Goal: Task Accomplishment & Management: Complete application form

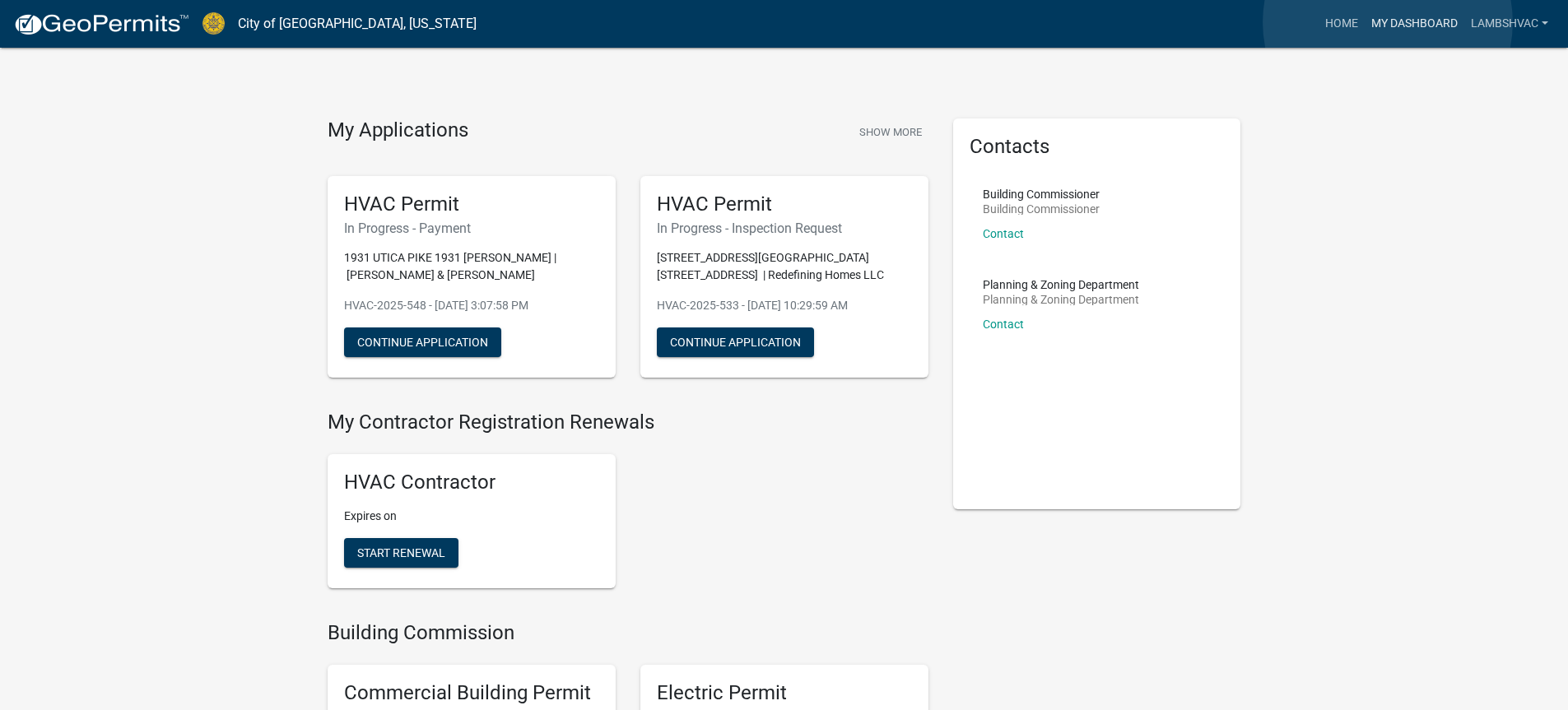
click at [1388, 22] on link "My Dashboard" at bounding box center [1414, 24] width 99 height 32
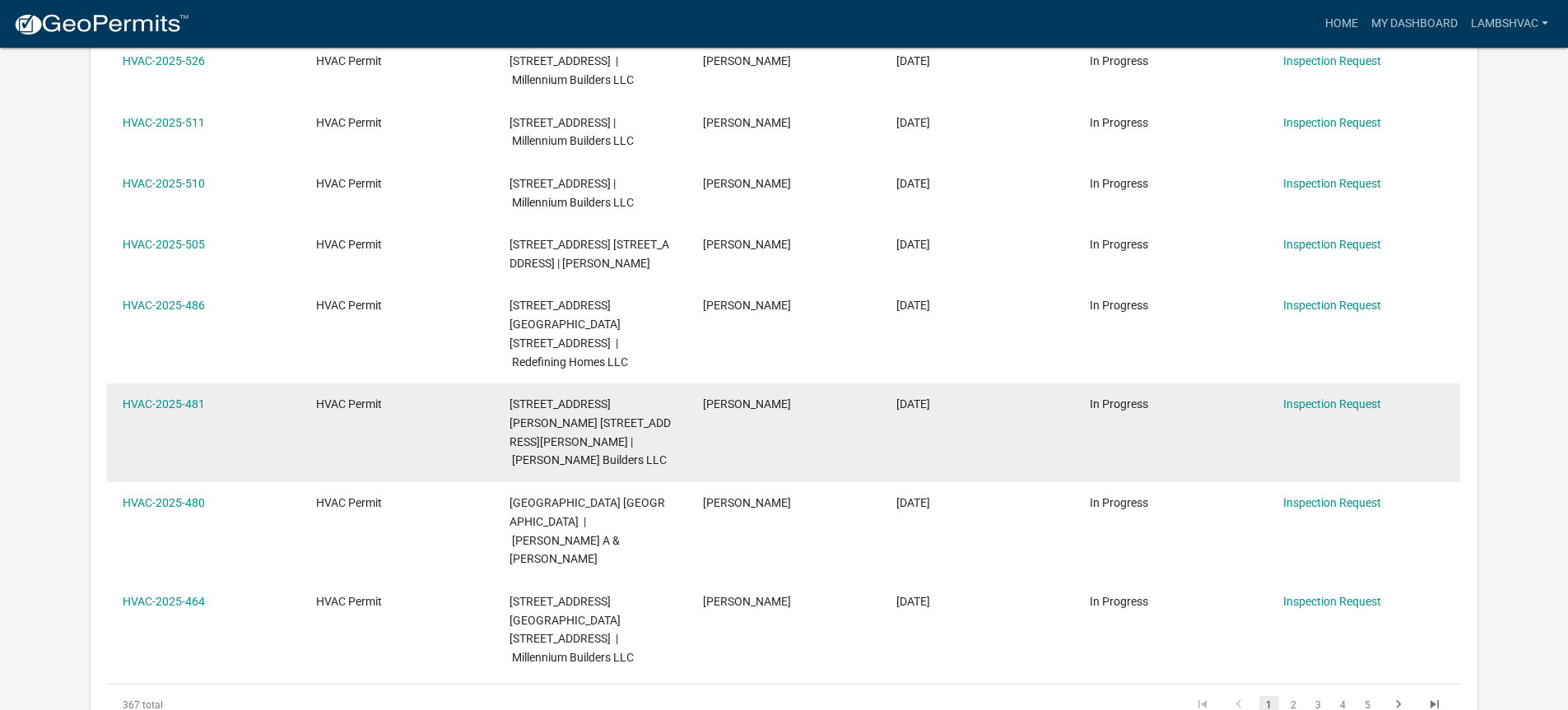
scroll to position [576, 0]
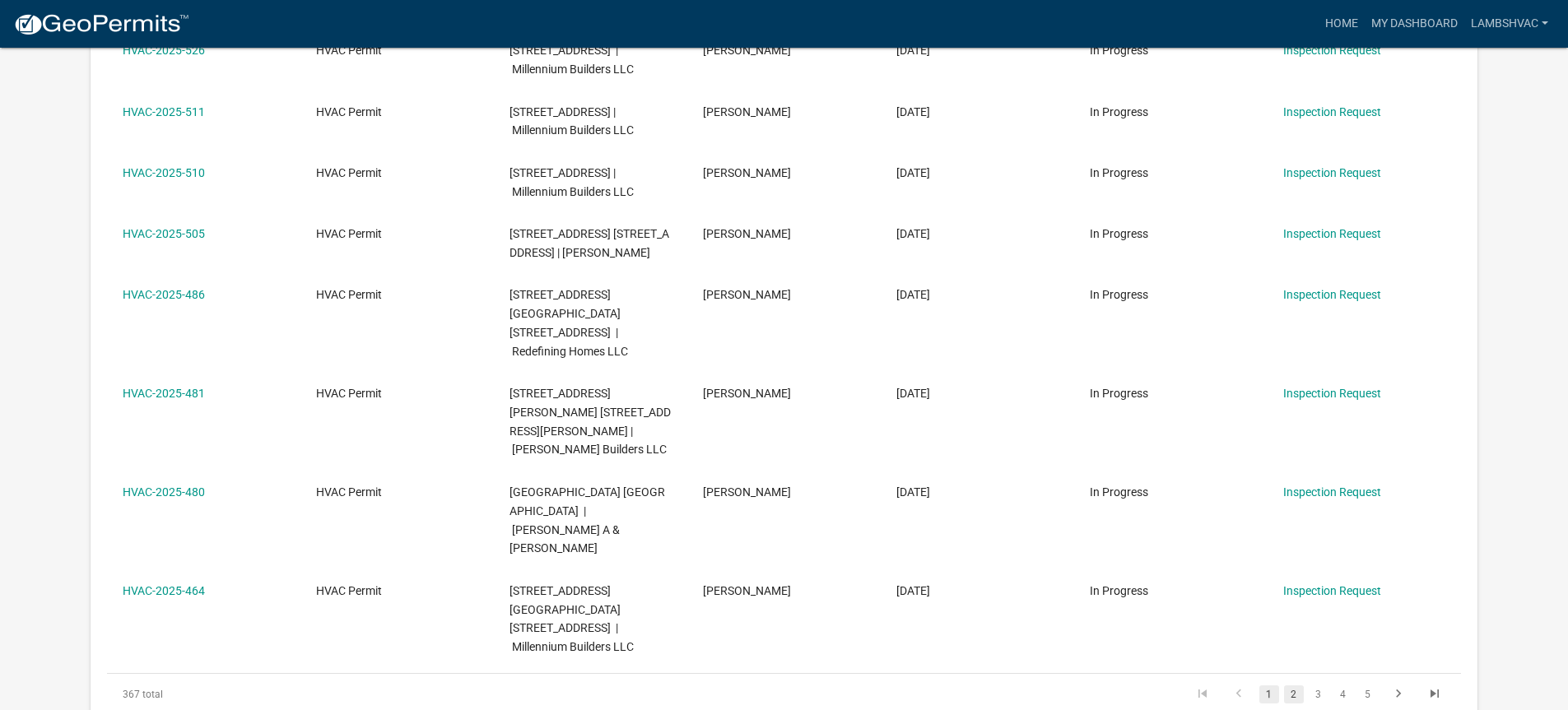
click at [1301, 685] on link "2" at bounding box center [1293, 694] width 19 height 18
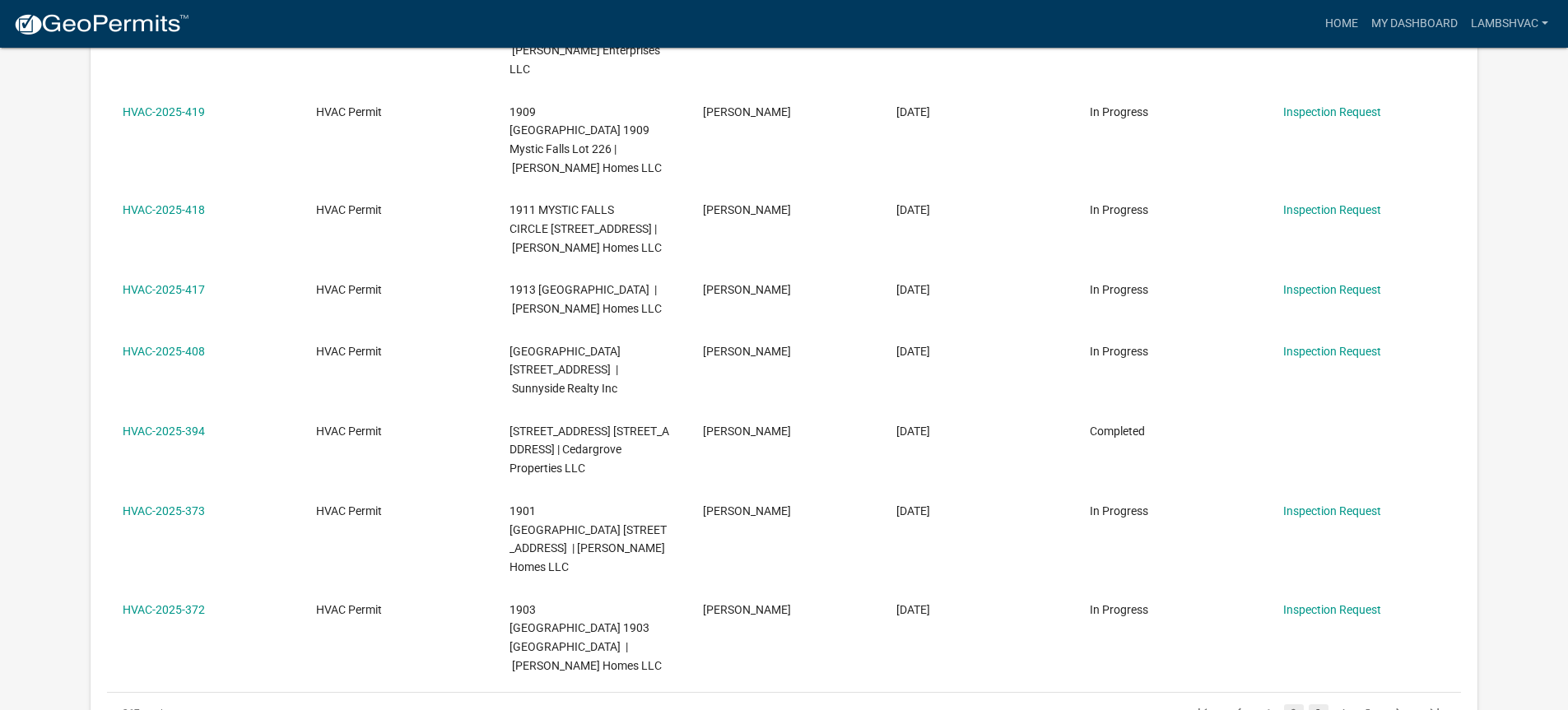
click at [1319, 705] on link "3" at bounding box center [1318, 714] width 19 height 18
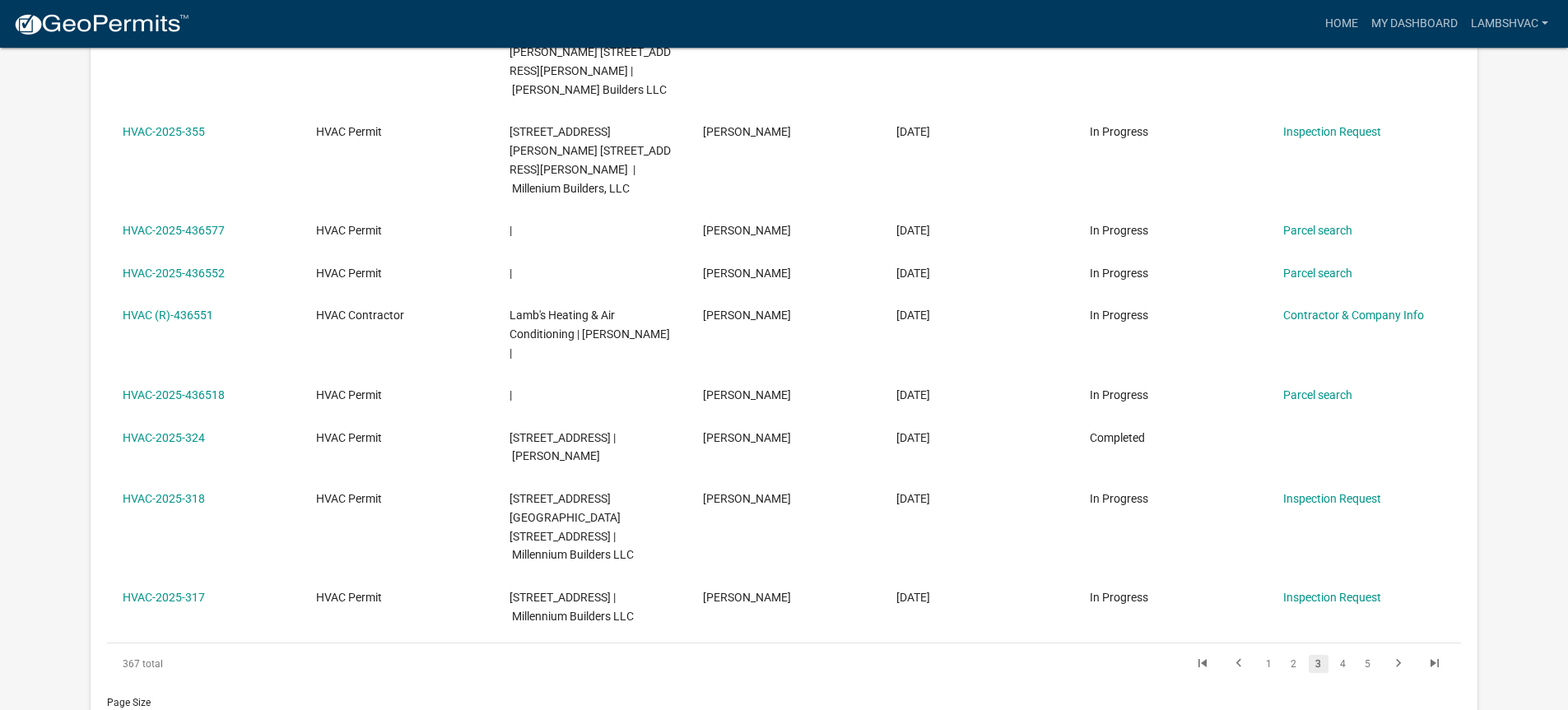
scroll to position [494, 0]
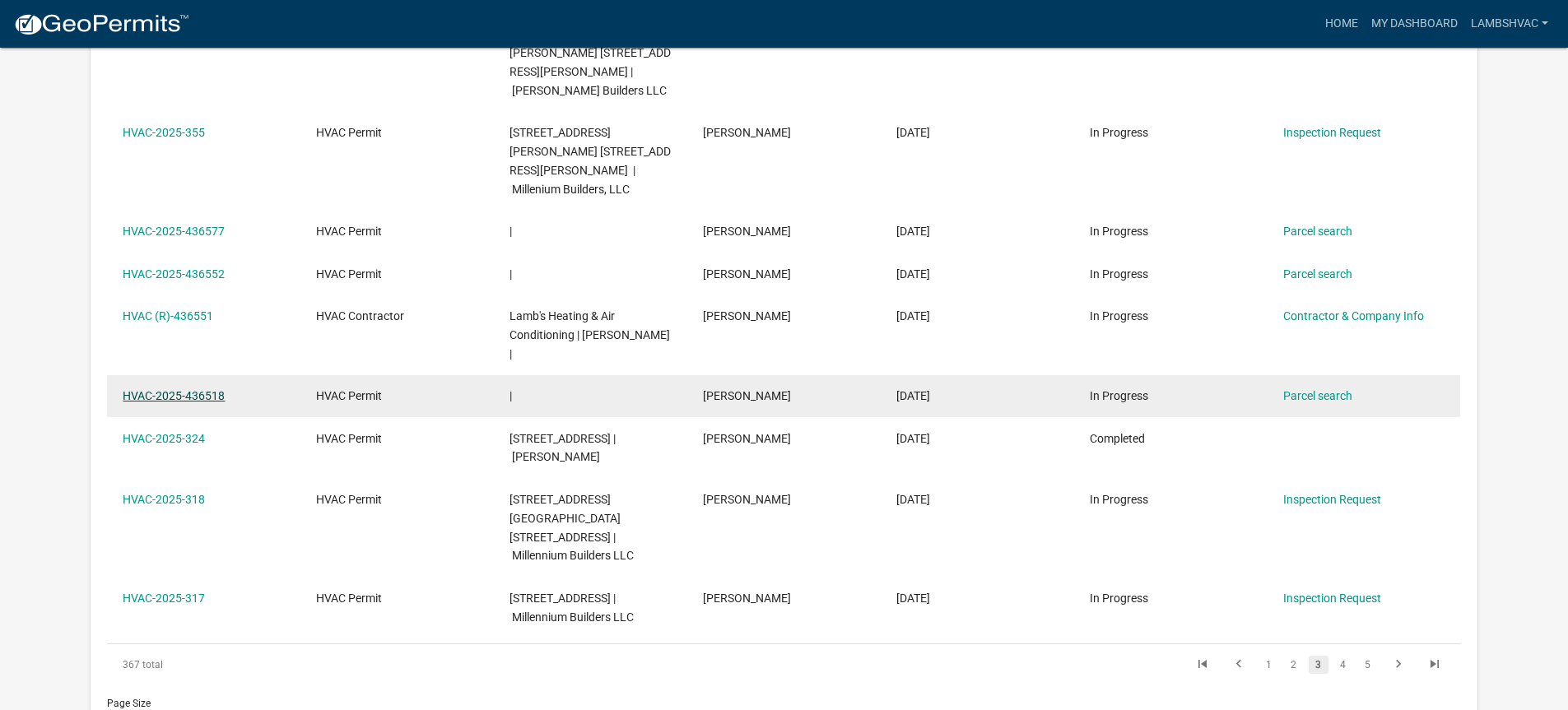
click at [215, 389] on link "HVAC-2025-436518" at bounding box center [173, 395] width 102 height 13
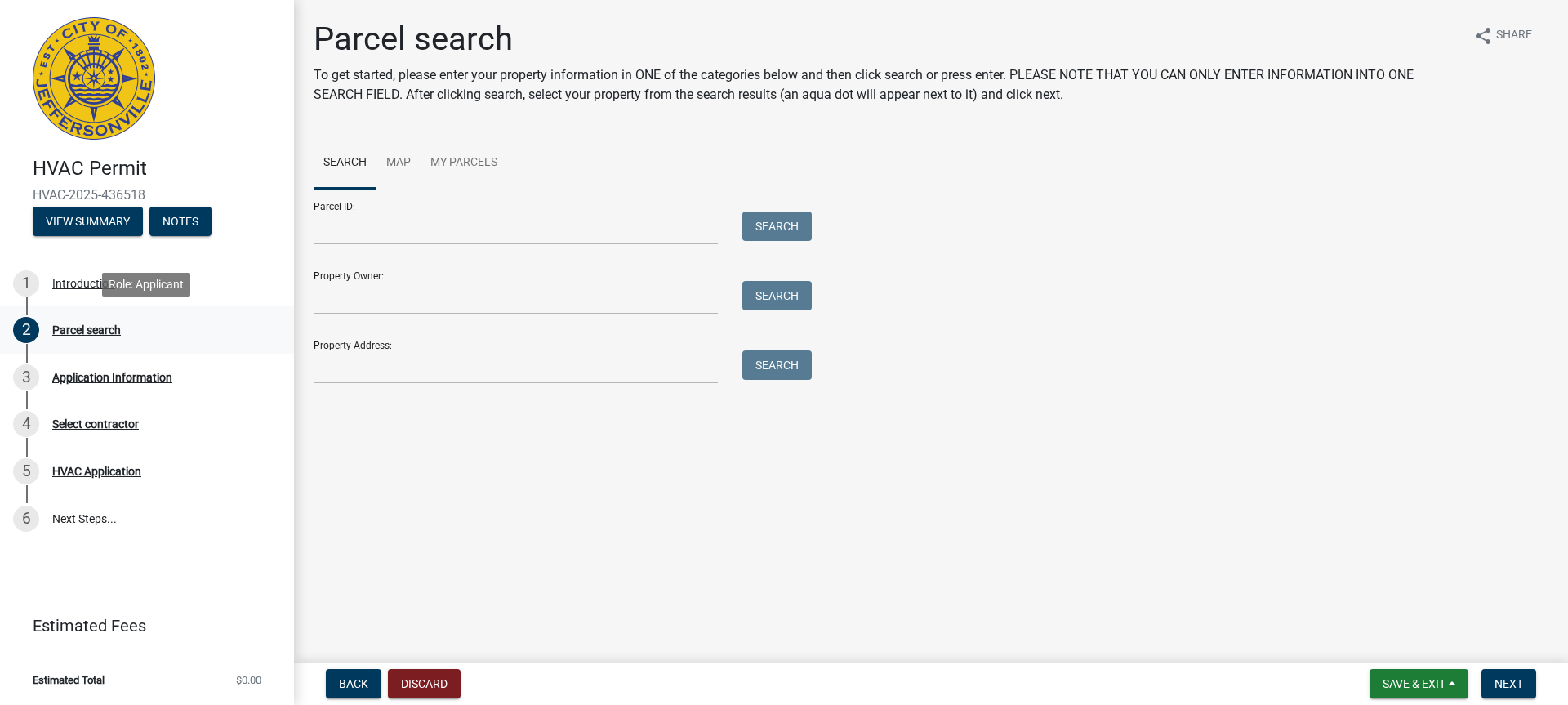
click at [69, 328] on div "Parcel search" at bounding box center [86, 329] width 69 height 11
click at [120, 374] on div "Application Information" at bounding box center [113, 377] width 120 height 11
click at [87, 222] on button "View Summary" at bounding box center [87, 222] width 110 height 30
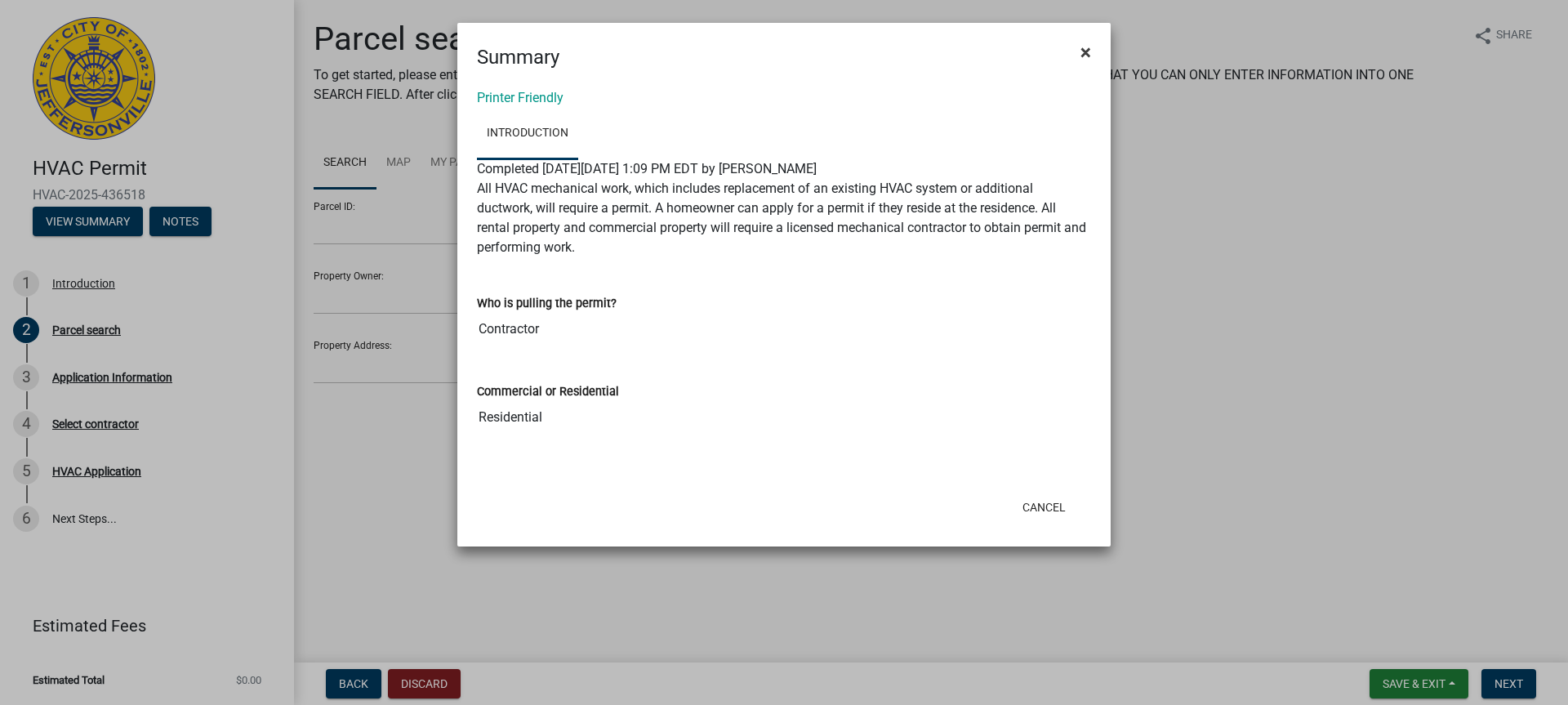
click at [1083, 52] on span "×" at bounding box center [1086, 52] width 10 height 23
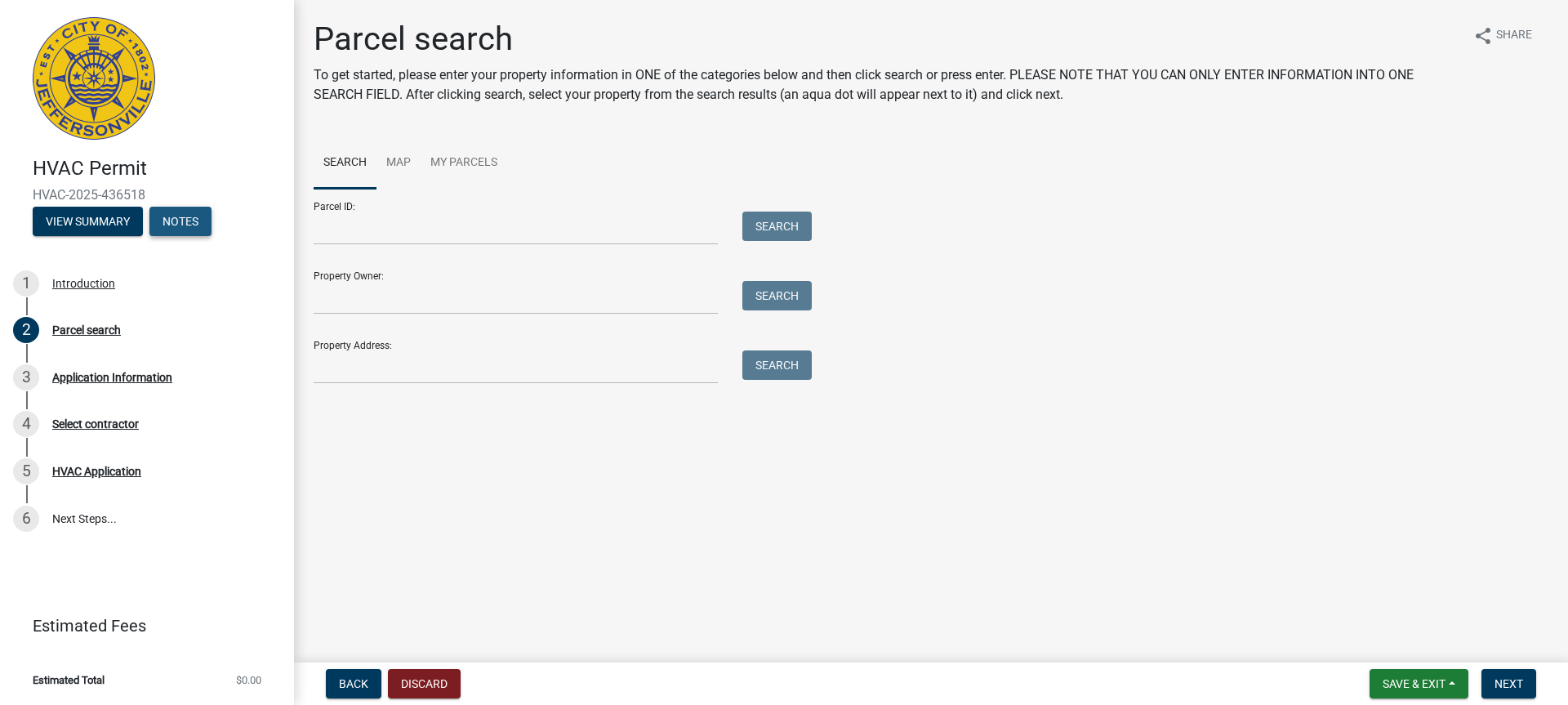
click at [194, 215] on button "Notes" at bounding box center [180, 222] width 62 height 30
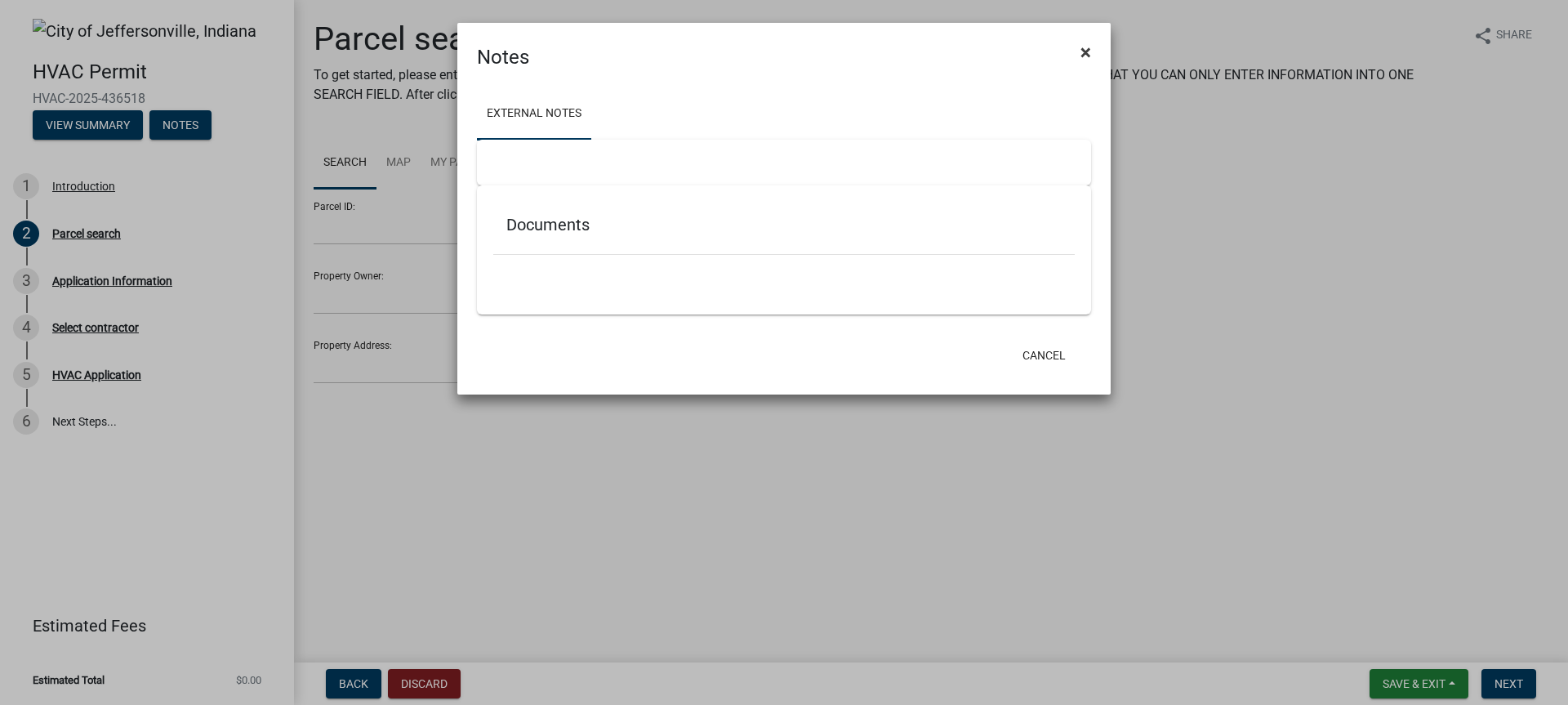
click at [1083, 51] on span "×" at bounding box center [1086, 52] width 10 height 23
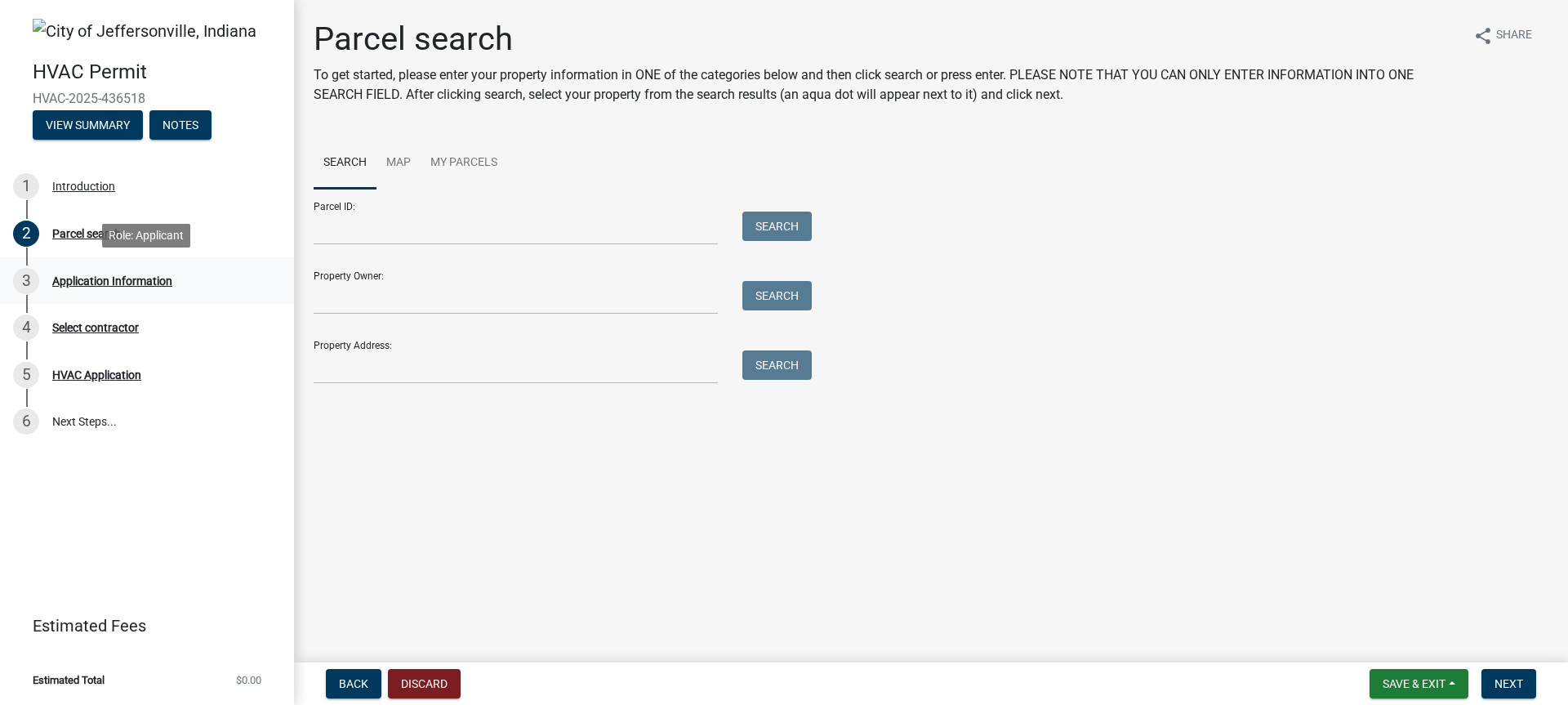
click at [82, 283] on div "Application Information" at bounding box center [113, 280] width 120 height 11
click at [59, 282] on div "Application Information" at bounding box center [113, 280] width 120 height 11
click at [432, 687] on button "Discard" at bounding box center [423, 684] width 72 height 30
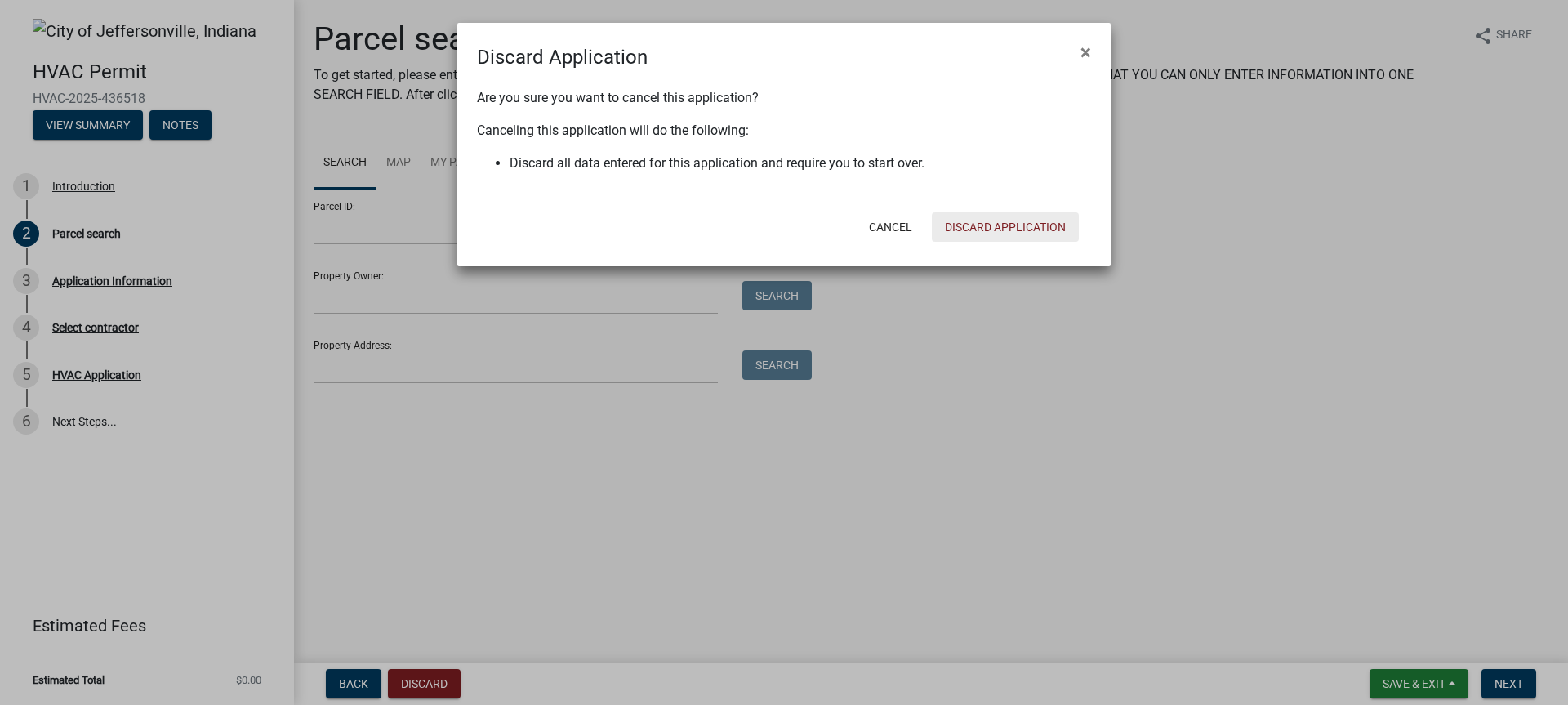
click at [1021, 225] on button "Discard Application" at bounding box center [1005, 227] width 147 height 30
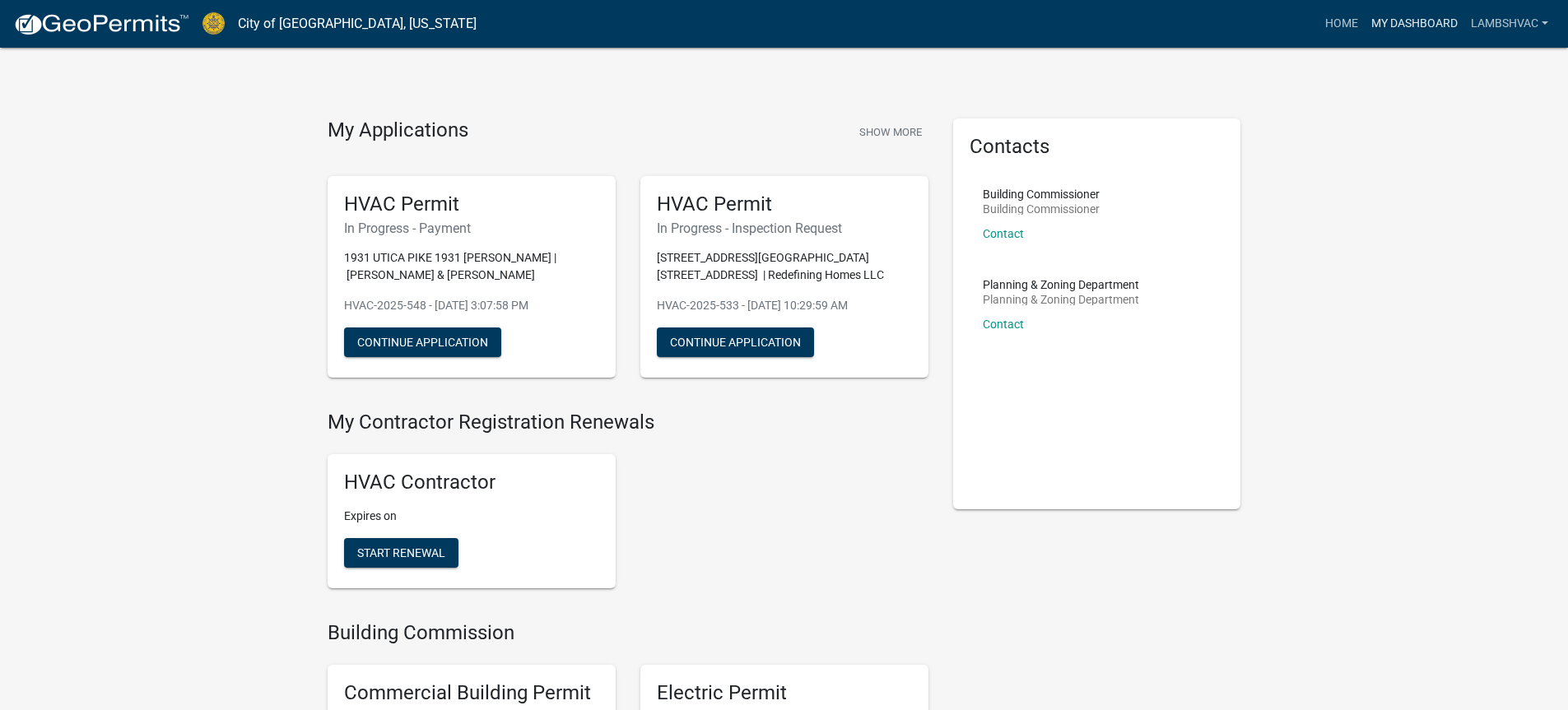
click at [1431, 22] on link "My Dashboard" at bounding box center [1414, 24] width 99 height 32
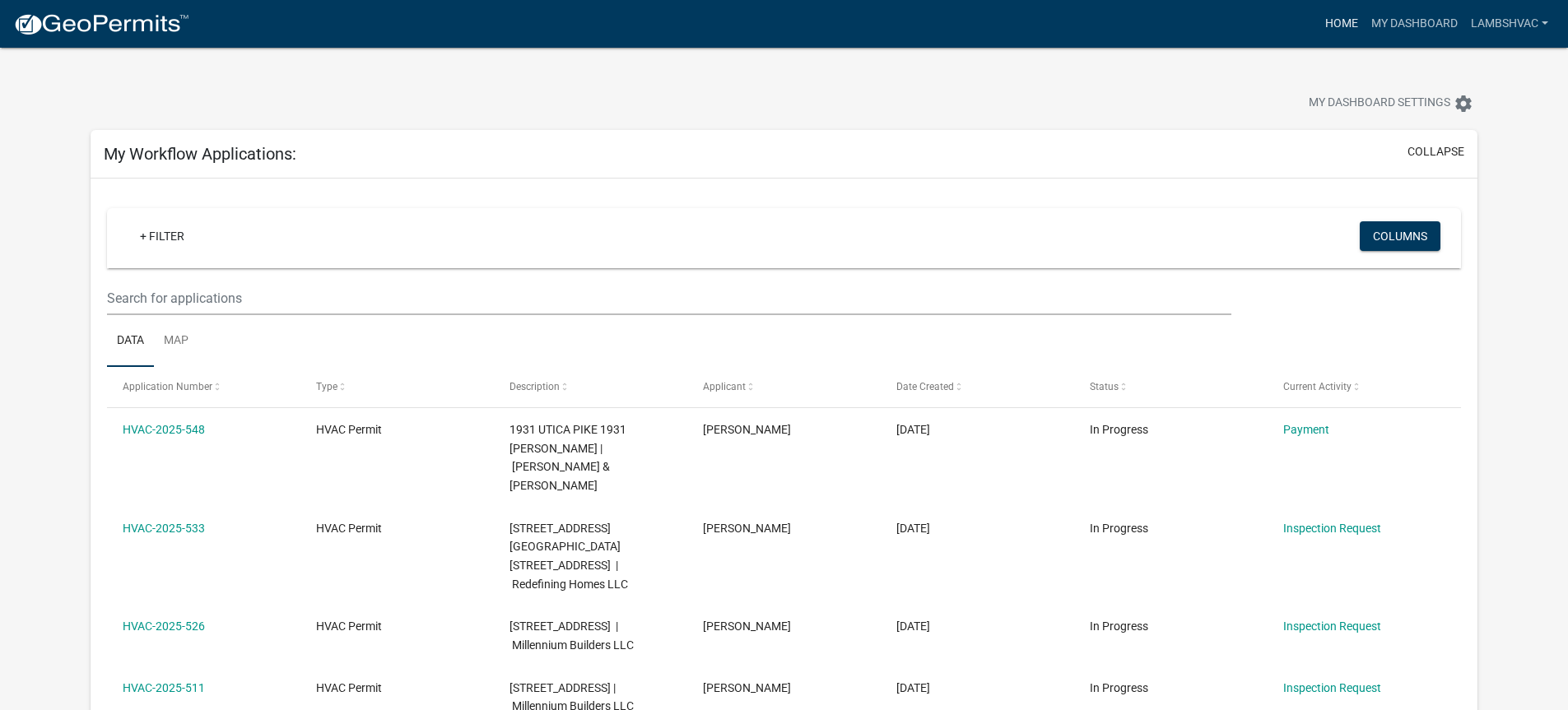
click at [1351, 11] on link "Home" at bounding box center [1342, 24] width 46 height 32
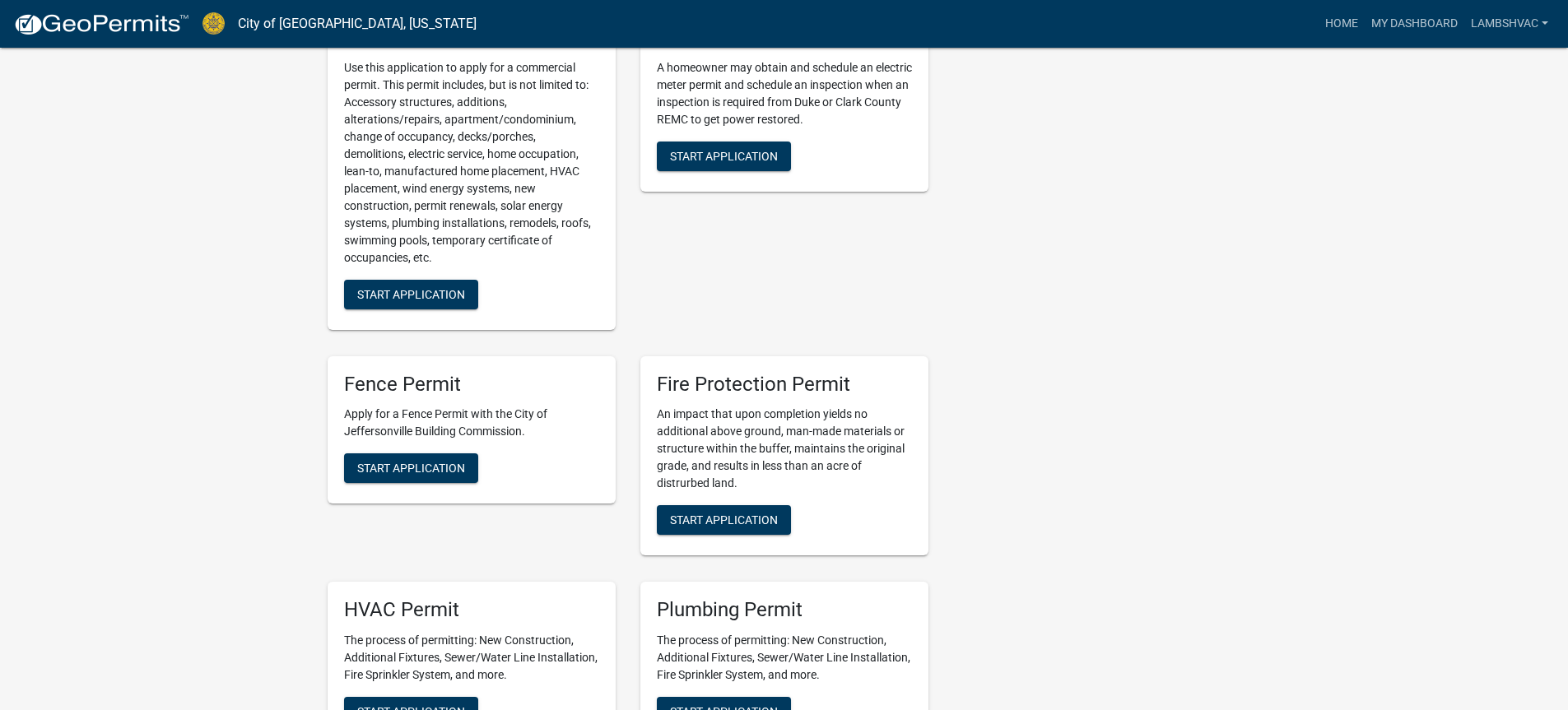
scroll to position [823, 0]
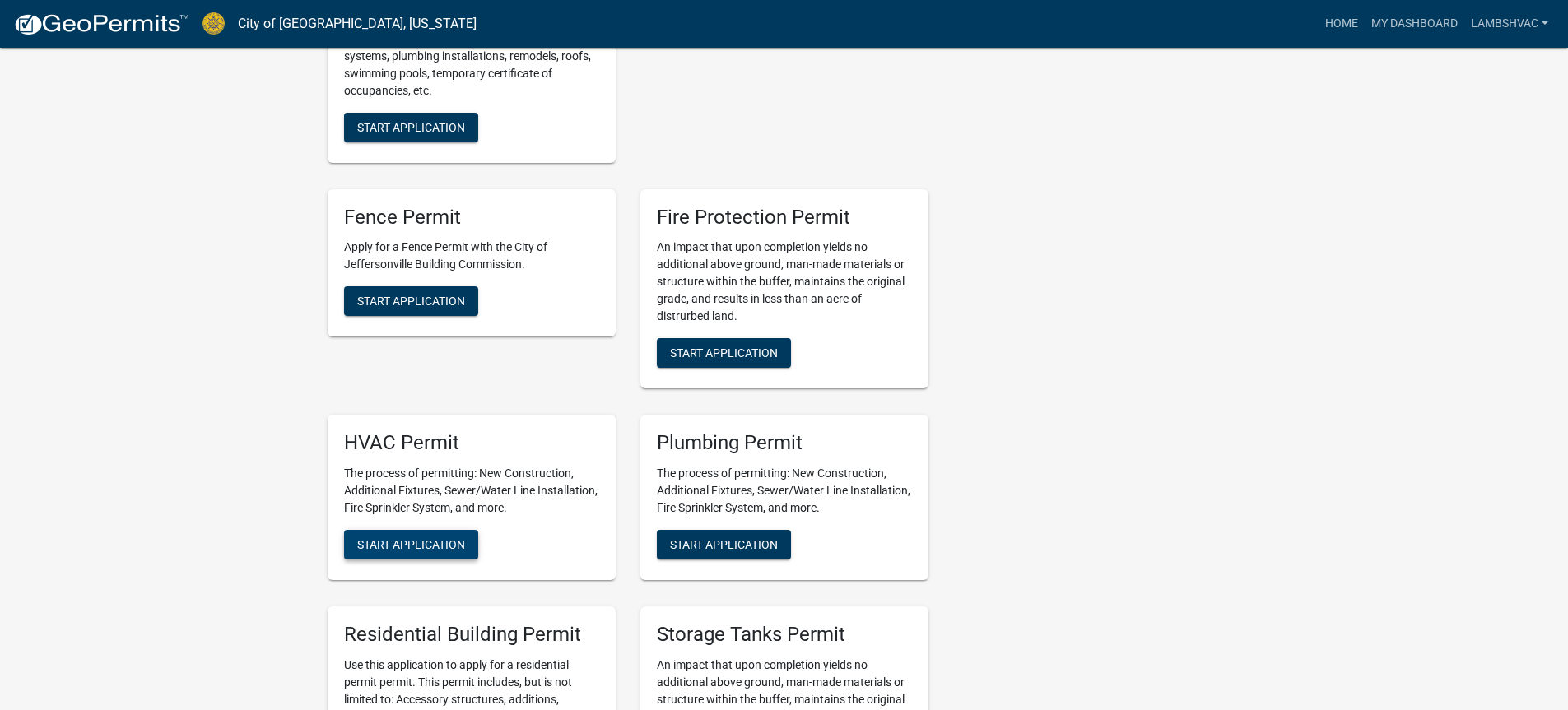
click at [389, 545] on span "Start Application" at bounding box center [411, 545] width 108 height 13
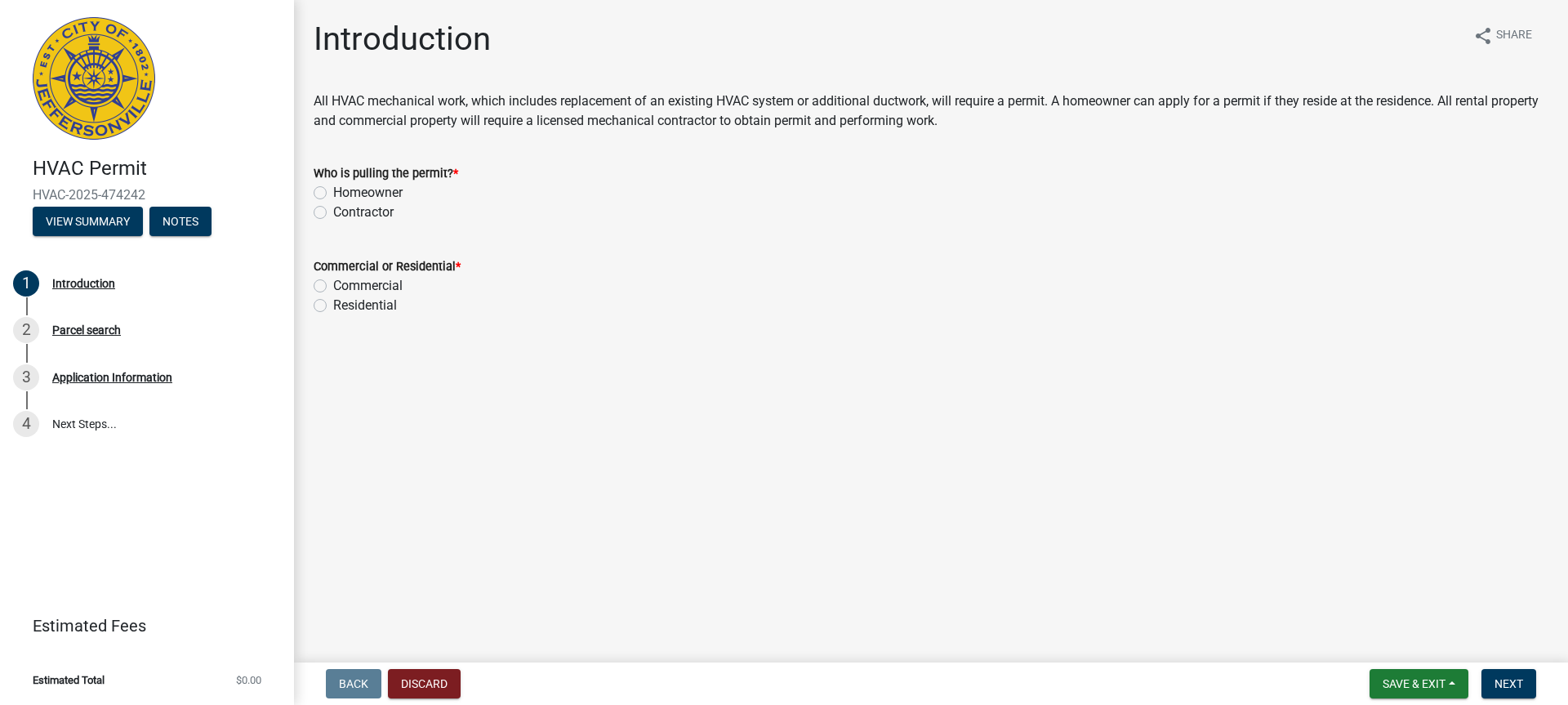
click at [334, 209] on label "Contractor" at bounding box center [363, 212] width 60 height 19
click at [334, 209] on input "Contractor" at bounding box center [339, 208] width 10 height 10
radio input "true"
click at [334, 308] on label "Residential" at bounding box center [365, 306] width 64 height 19
click at [334, 307] on input "Residential" at bounding box center [339, 301] width 10 height 10
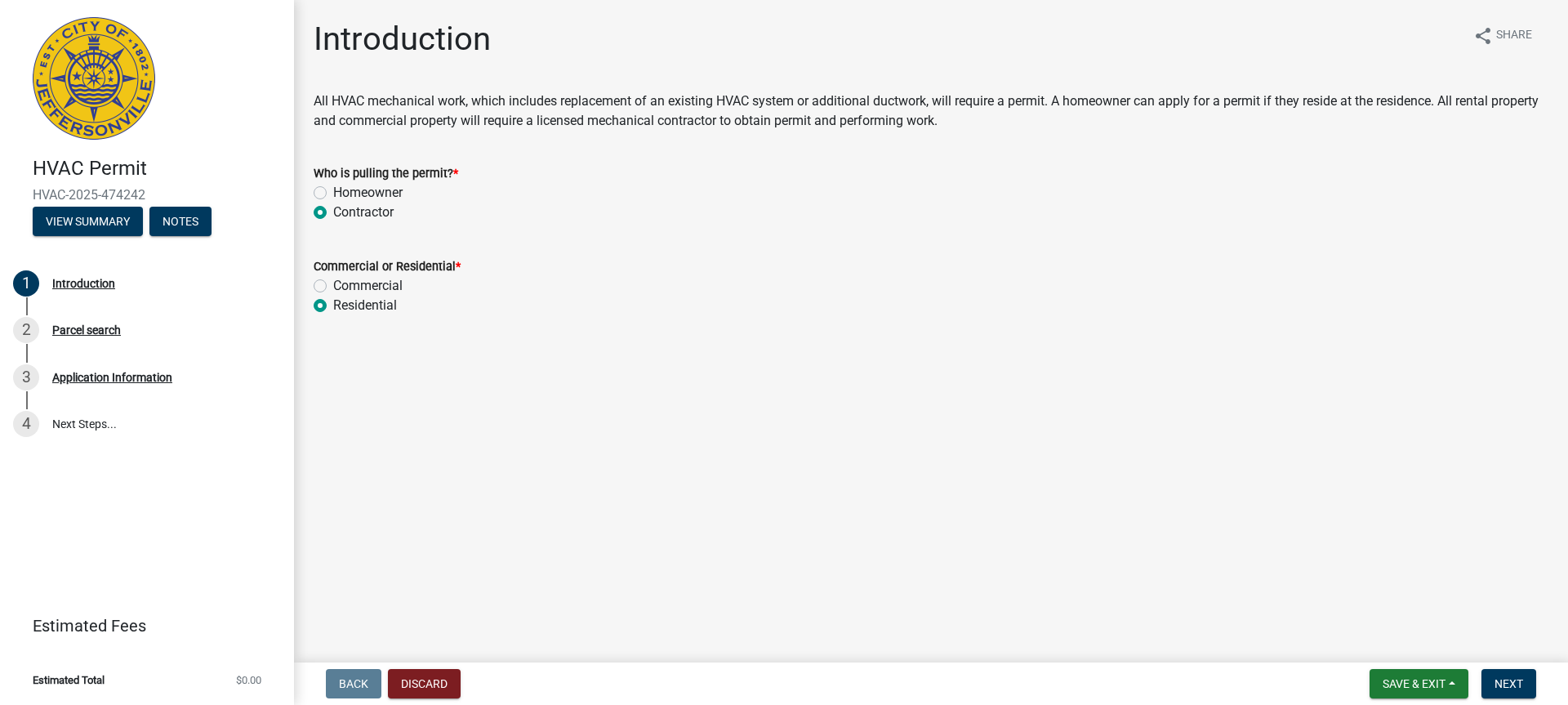
radio input "true"
click at [1500, 685] on span "Next" at bounding box center [1509, 683] width 29 height 13
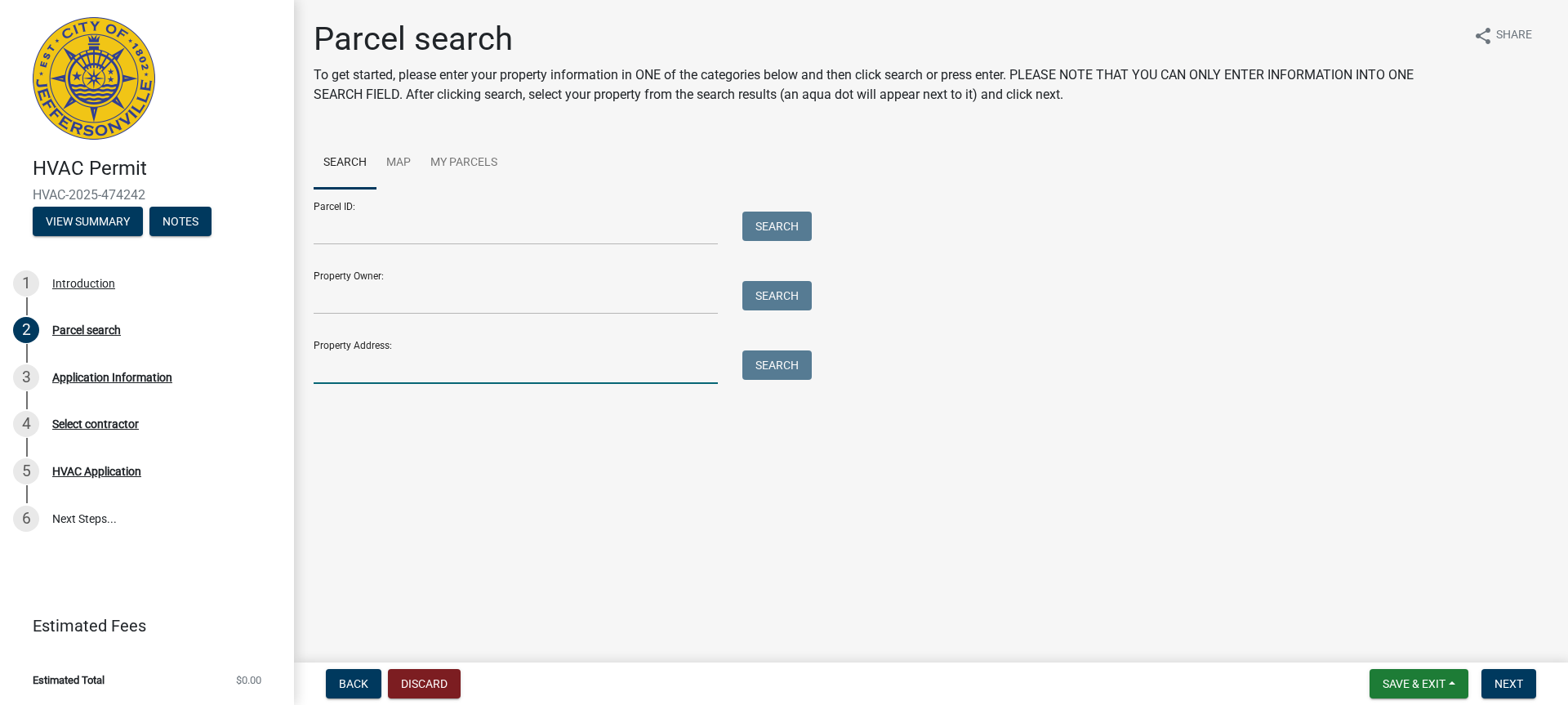
click at [427, 378] on input "Property Address:" at bounding box center [515, 367] width 404 height 33
type input "1"
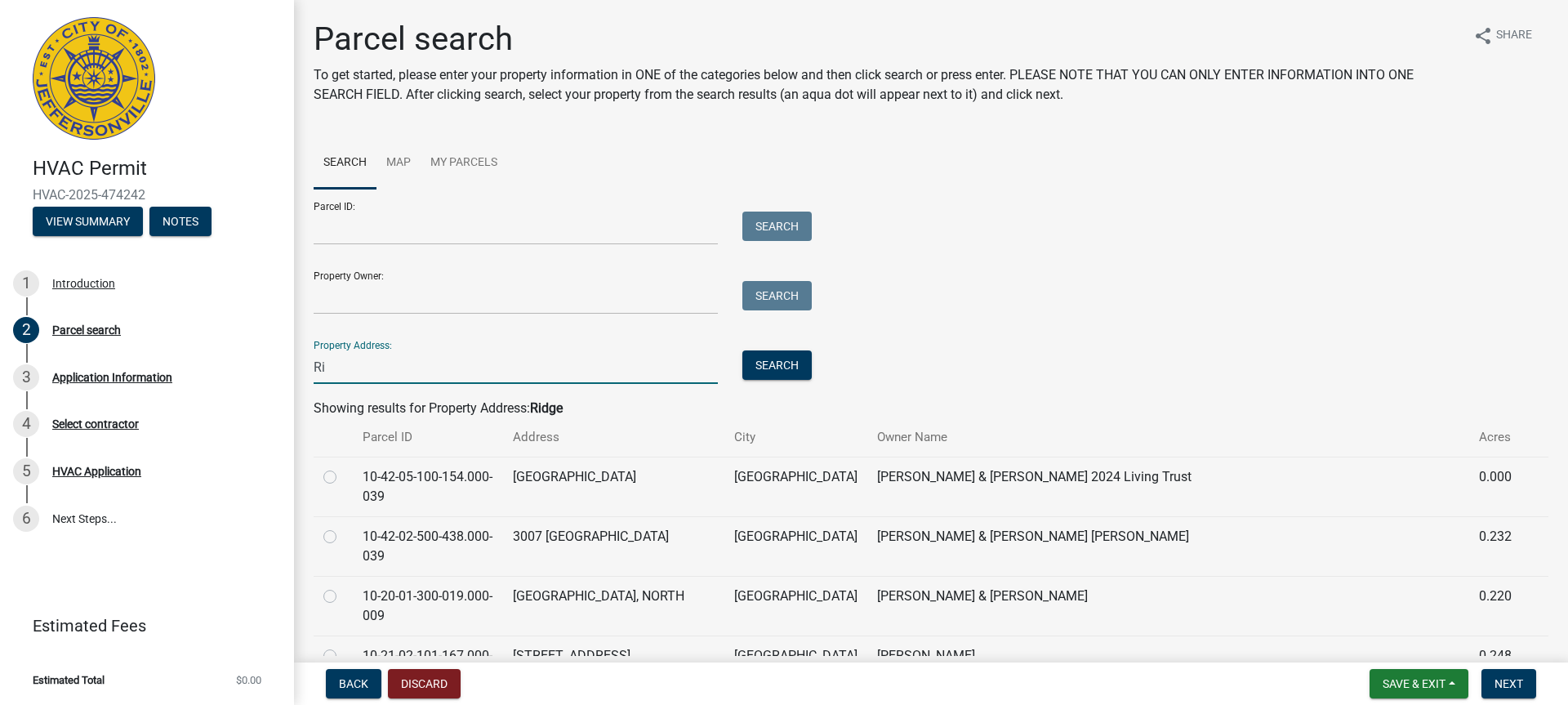
type input "R"
type input "1019"
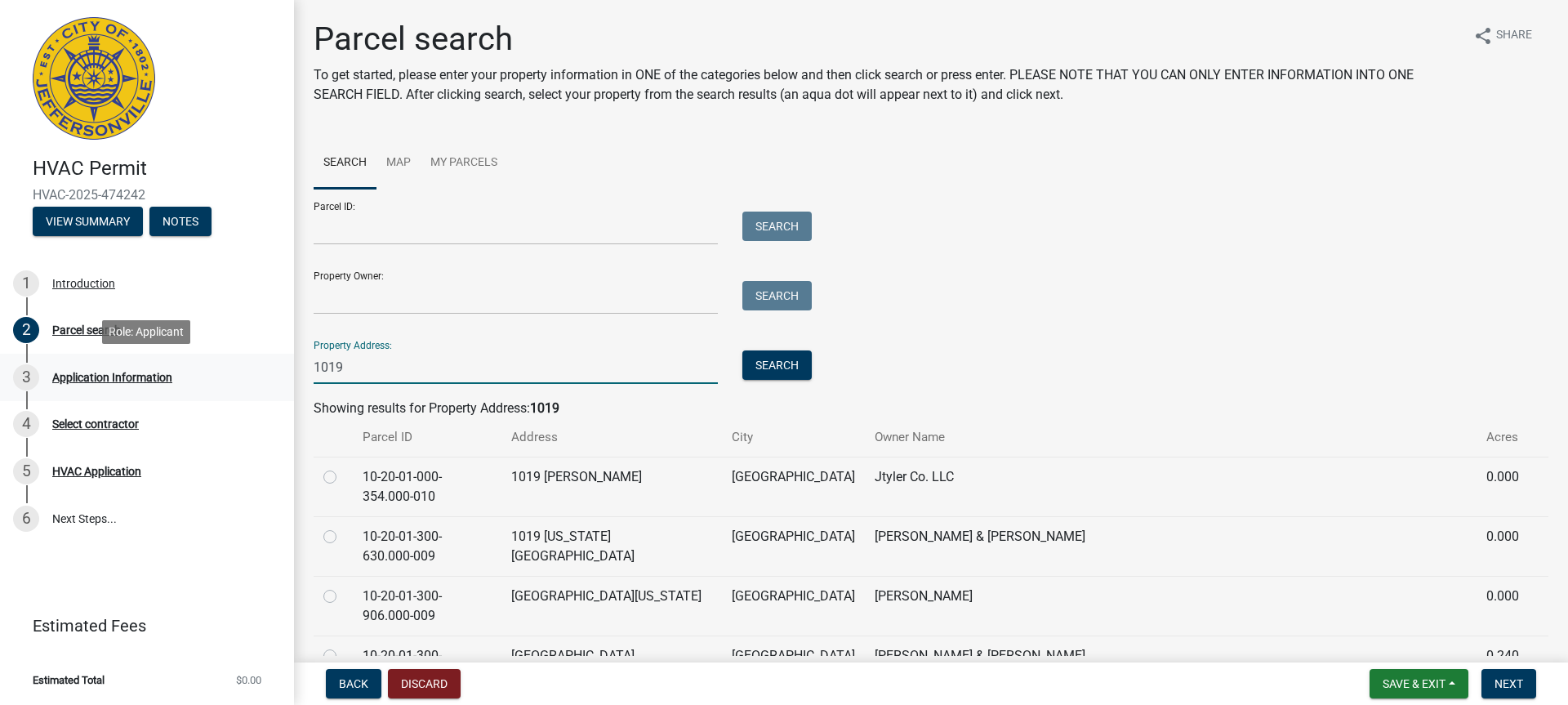
drag, startPoint x: 373, startPoint y: 352, endPoint x: 283, endPoint y: 366, distance: 91.1
click at [283, 366] on div "HVAC Permit HVAC-2025-474242 View Summary Notes 1 Introduction 2 Parcel search …" at bounding box center [784, 352] width 1568 height 705
click at [395, 307] on input "Property Owner:" at bounding box center [515, 298] width 404 height 33
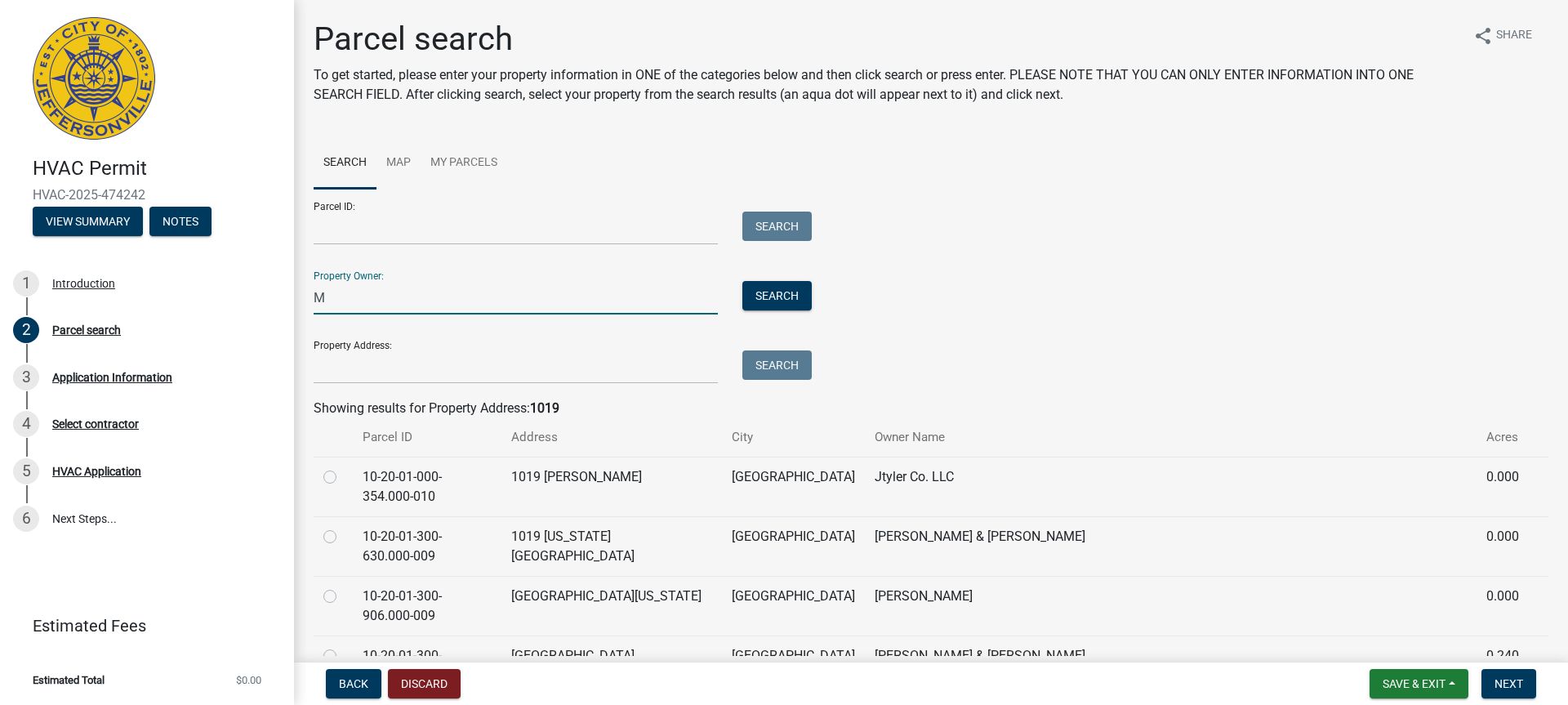
type input "M4"
